Goal: Task Accomplishment & Management: Use online tool/utility

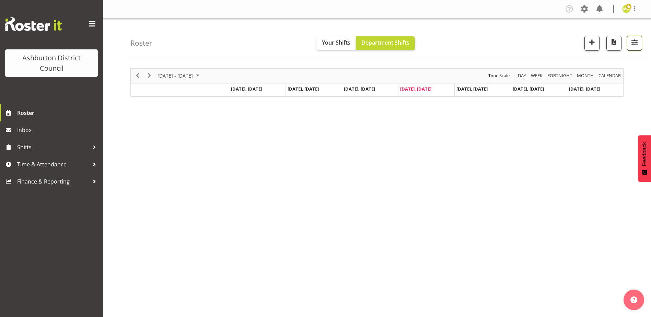
click at [640, 44] on button "button" at bounding box center [634, 43] width 15 height 15
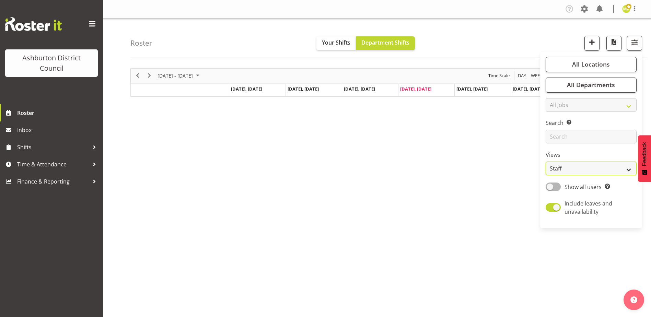
click at [594, 172] on select "Staff Role Shift - Horizontal Shift - Vertical Staff - Location" at bounding box center [590, 169] width 91 height 14
select select "shift"
click at [546, 162] on select "Staff Role Shift - Horizontal Shift - Vertical Staff - Location" at bounding box center [590, 169] width 91 height 14
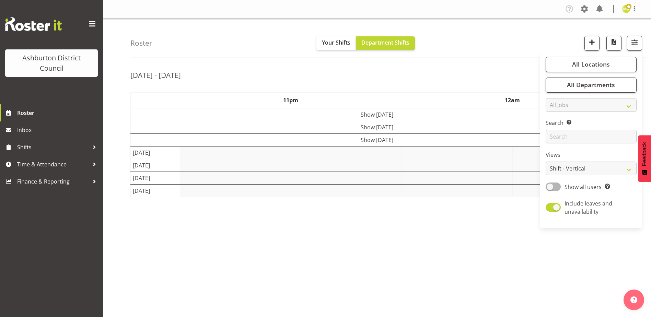
click at [520, 238] on div "[DATE] - [DATE] [DATE] - [DATE] [DATE] Day Week Fortnight Month calendar Month …" at bounding box center [390, 200] width 520 height 274
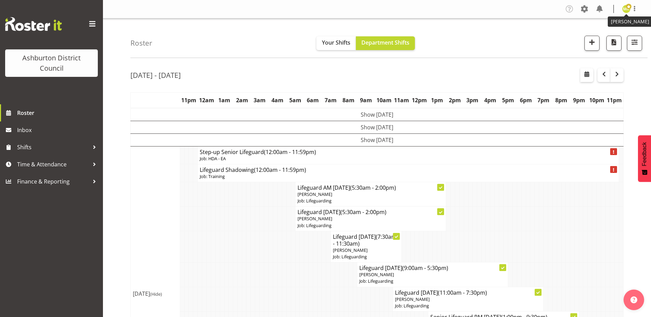
click at [626, 11] on img at bounding box center [626, 9] width 8 height 8
click at [619, 33] on link "Log Out" at bounding box center [606, 36] width 66 height 12
